Goal: Information Seeking & Learning: Learn about a topic

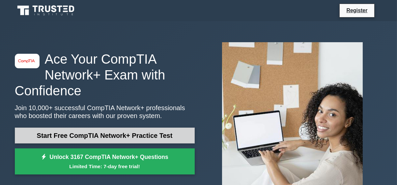
click at [121, 135] on link "Start Free CompTIA Network+ Practice Test" at bounding box center [105, 135] width 180 height 16
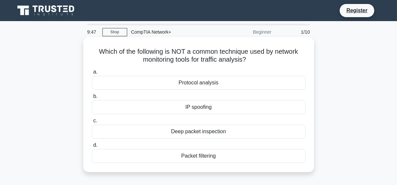
click at [283, 82] on div "Protocol analysis" at bounding box center [198, 83] width 213 height 14
click at [92, 74] on input "a. Protocol analysis" at bounding box center [92, 72] width 0 height 4
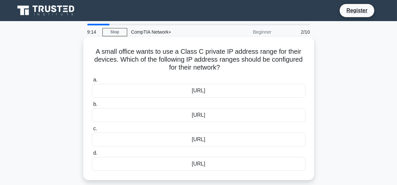
click at [217, 126] on label "c. 172.16.0.0/12" at bounding box center [198, 135] width 213 height 22
click at [92, 126] on input "c. 172.16.0.0/12" at bounding box center [92, 128] width 0 height 4
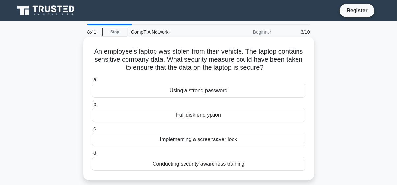
click at [236, 74] on div "a. Using a strong password b. Full disk encryption" at bounding box center [198, 122] width 221 height 97
click at [218, 105] on label "b. Full disk encryption" at bounding box center [198, 111] width 213 height 22
click at [92, 105] on input "b. Full disk encryption" at bounding box center [92, 104] width 0 height 4
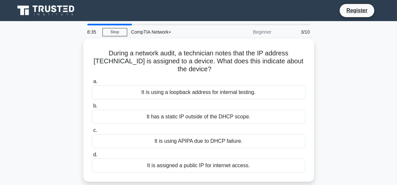
click at [218, 105] on label "b. It has a static IP outside of the DHCP scope." at bounding box center [198, 113] width 213 height 22
click at [92, 105] on input "b. It has a static IP outside of the DHCP scope." at bounding box center [92, 106] width 0 height 4
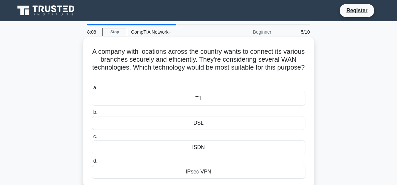
click at [177, 110] on label "b. DSL" at bounding box center [198, 119] width 213 height 22
click at [92, 110] on input "b. DSL" at bounding box center [92, 112] width 0 height 4
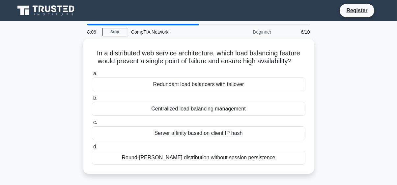
click at [177, 110] on div "Centralized load balancing management" at bounding box center [198, 109] width 213 height 14
click at [92, 100] on input "b. Centralized load balancing management" at bounding box center [92, 98] width 0 height 4
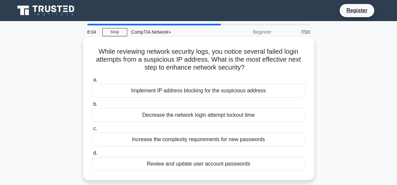
click at [180, 92] on div "Implement IP address blocking for the suspicious address" at bounding box center [198, 91] width 213 height 14
click at [92, 82] on input "a. Implement IP address blocking for the suspicious address" at bounding box center [92, 80] width 0 height 4
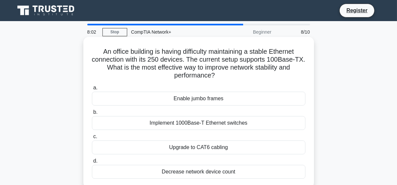
click at [193, 100] on div "Enable jumbo frames" at bounding box center [198, 99] width 213 height 14
click at [92, 90] on input "a. Enable jumbo frames" at bounding box center [92, 88] width 0 height 4
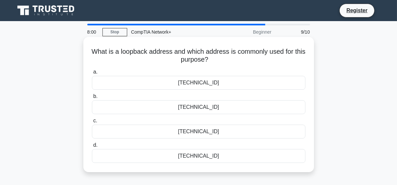
click at [200, 131] on div "192.168.0.1" at bounding box center [198, 131] width 213 height 14
click at [92, 123] on input "c. 192.168.0.1" at bounding box center [92, 120] width 0 height 4
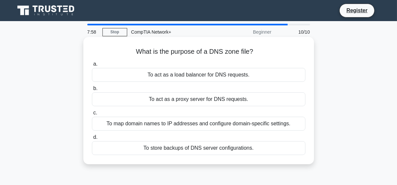
click at [211, 99] on div "To act as a proxy server for DNS requests." at bounding box center [198, 99] width 213 height 14
click at [92, 91] on input "b. To act as a proxy server for DNS requests." at bounding box center [92, 88] width 0 height 4
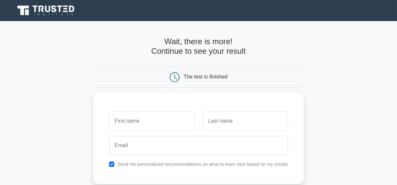
click at [357, 68] on main "Wait, there is more! Continue to see your result The test is finished and the" at bounding box center [198, 139] width 397 height 237
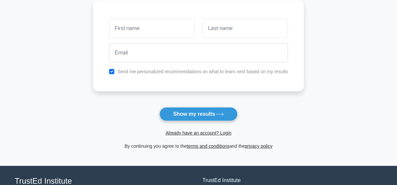
scroll to position [92, 0]
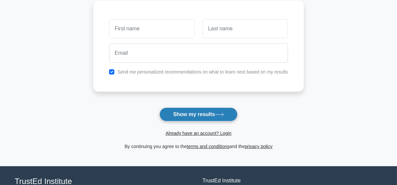
click at [221, 114] on icon at bounding box center [219, 115] width 9 height 4
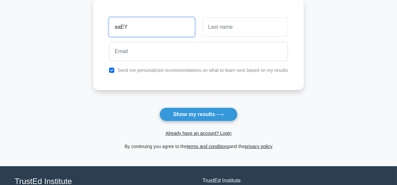
type input "aaEY"
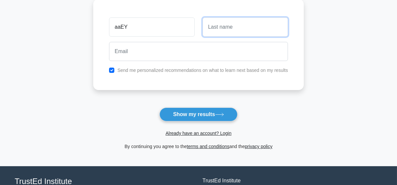
click at [254, 22] on input "text" at bounding box center [244, 26] width 85 height 19
type input "WWAM"
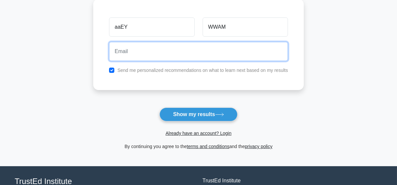
click at [174, 50] on input "email" at bounding box center [198, 51] width 179 height 19
type input "[EMAIL_ADDRESS][DOMAIN_NAME]"
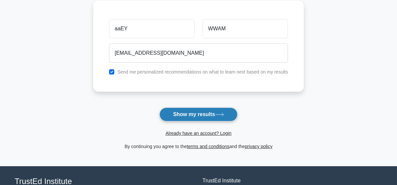
click at [198, 115] on button "Show my results" at bounding box center [198, 114] width 78 height 14
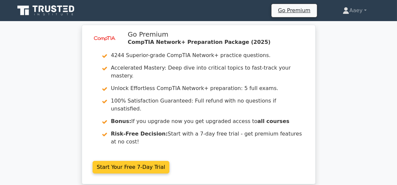
click at [170, 161] on link "Start Your Free 7-Day Trial" at bounding box center [130, 167] width 77 height 13
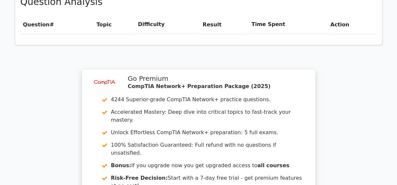
scroll to position [527, 0]
